Goal: Transaction & Acquisition: Purchase product/service

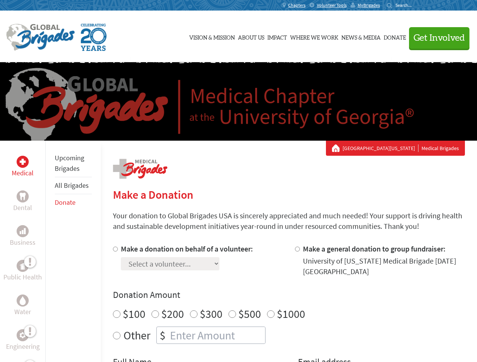
click at [417, 5] on div "Search for:" at bounding box center [402, 5] width 30 height 6
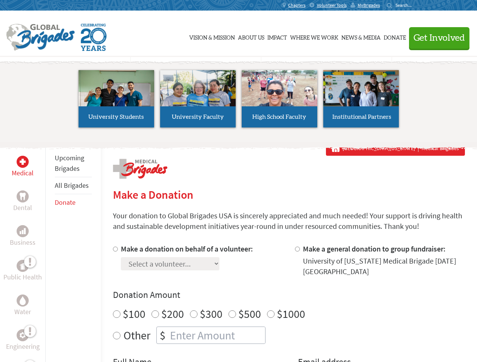
click at [436, 38] on span "Get Involved" at bounding box center [438, 38] width 51 height 9
click at [239, 102] on li "High School Faculty" at bounding box center [280, 98] width 82 height 69
click at [50, 251] on div "Upcoming Brigades All Brigades Donate" at bounding box center [72, 322] width 55 height 362
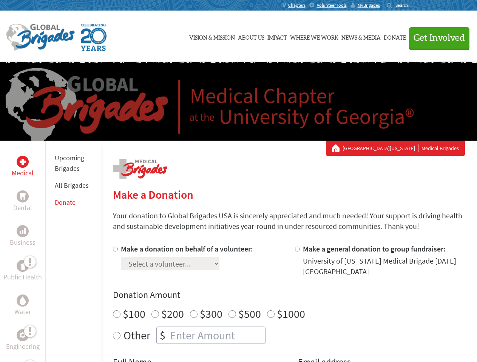
click at [288, 303] on div "Donation Amount $100 $200 $300 $500 $1000 Other $" at bounding box center [289, 316] width 352 height 55
click at [114, 249] on input "Make a donation on behalf of a volunteer:" at bounding box center [115, 249] width 5 height 5
radio input "true"
click at [297, 249] on input "Make a general donation to group fundraiser:" at bounding box center [297, 249] width 5 height 5
radio input "true"
